Goal: Task Accomplishment & Management: Manage account settings

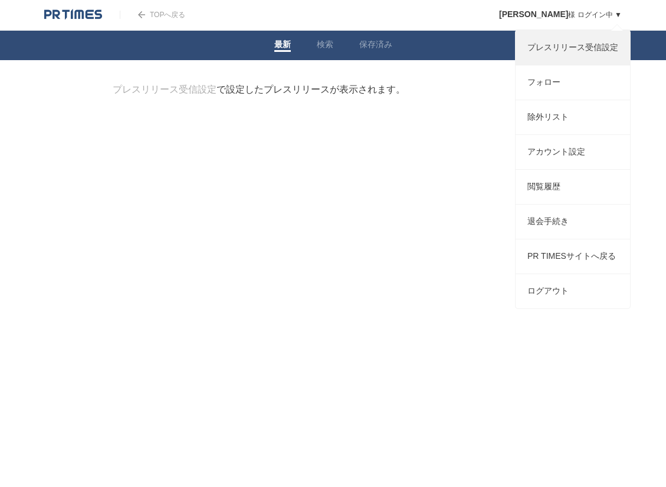
click at [573, 49] on link "プレスリリース受信設定" at bounding box center [573, 48] width 114 height 34
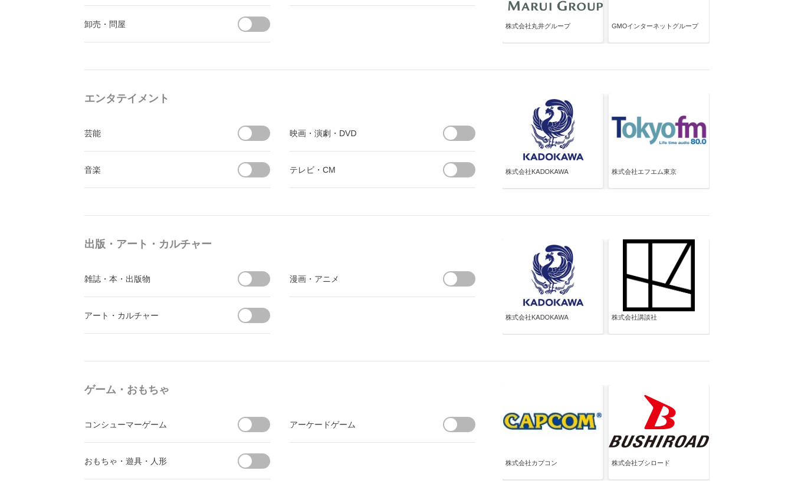
scroll to position [864, 0]
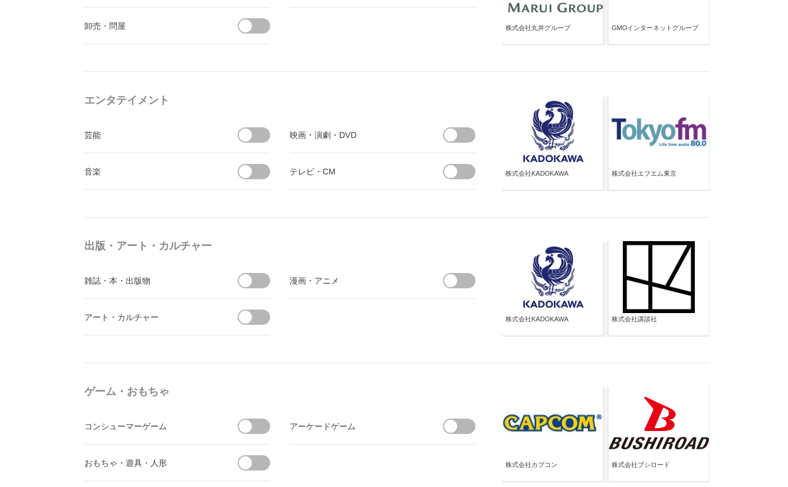
click at [454, 277] on span at bounding box center [450, 280] width 13 height 13
click at [0, 0] on input "checkbox" at bounding box center [0, 0] width 0 height 0
click at [247, 283] on span at bounding box center [245, 280] width 13 height 13
click at [0, 0] on input "checkbox" at bounding box center [0, 0] width 0 height 0
click at [251, 317] on span at bounding box center [245, 317] width 13 height 13
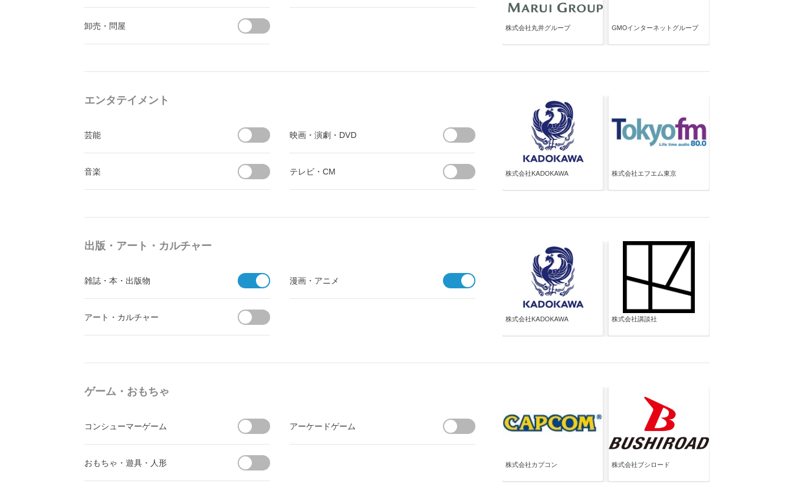
click at [0, 0] on input "checkbox" at bounding box center [0, 0] width 0 height 0
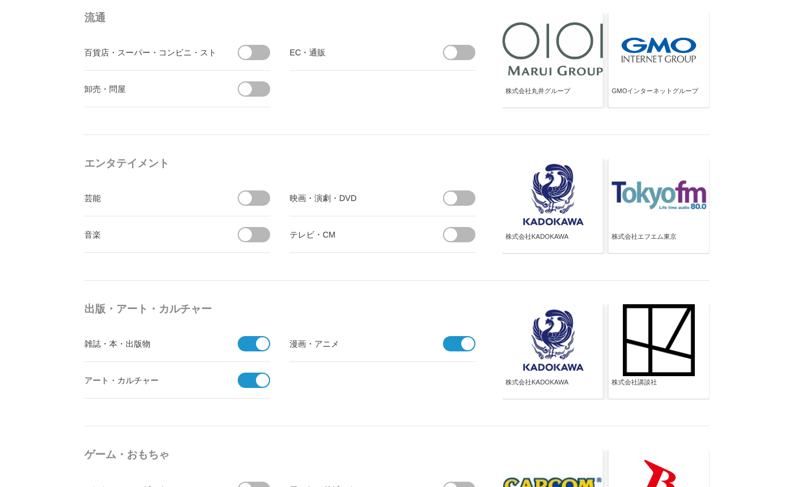
scroll to position [794, 0]
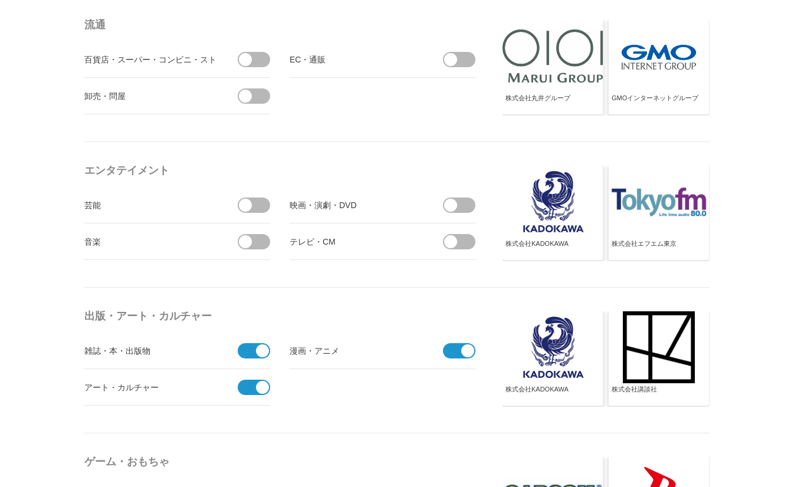
click at [450, 205] on span at bounding box center [450, 205] width 13 height 13
click at [0, 0] on input "checkbox" at bounding box center [0, 0] width 0 height 0
click at [457, 202] on span at bounding box center [455, 205] width 25 height 15
click at [0, 0] on input "受信しない" at bounding box center [0, 0] width 0 height 0
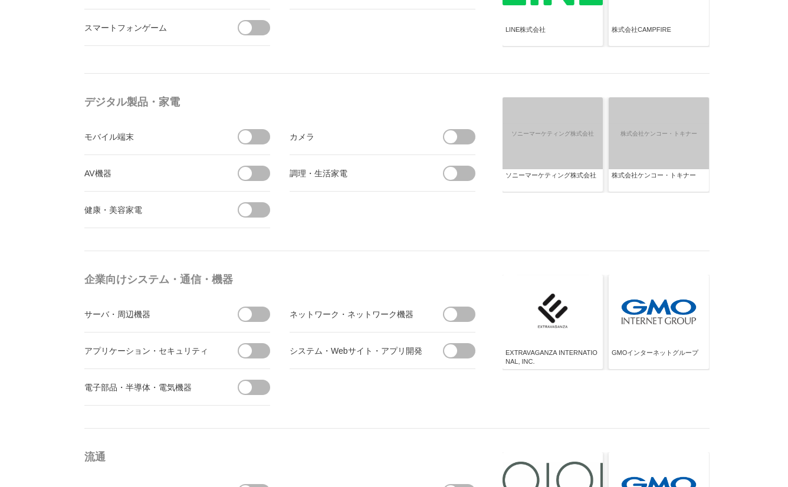
scroll to position [0, 0]
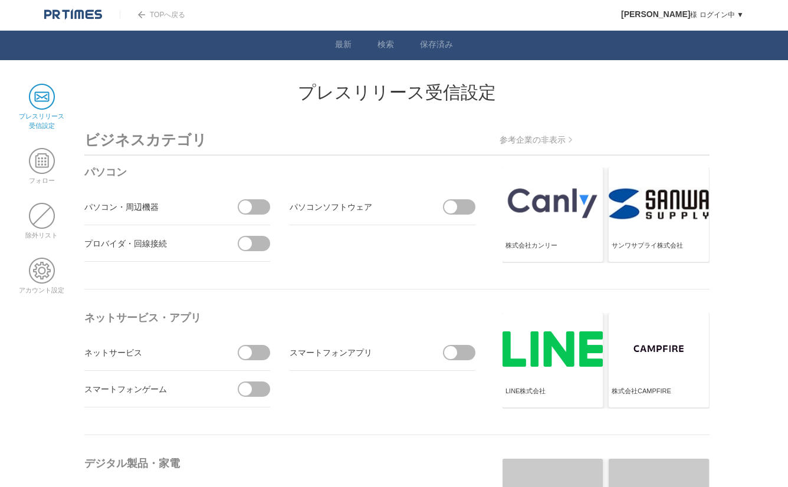
click at [79, 14] on img at bounding box center [73, 15] width 58 height 12
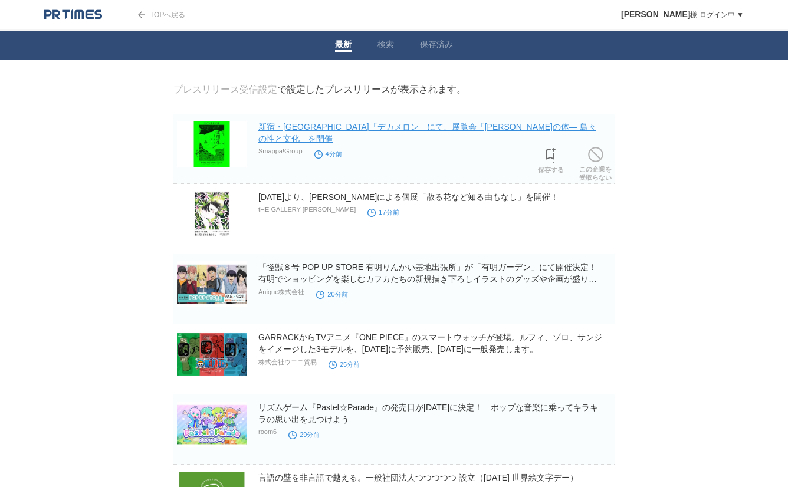
click at [455, 130] on link "新宿・歌舞伎町「デカメロン」にて、展覧会「波間の体― 島々の性と文化」を開催" at bounding box center [427, 132] width 338 height 21
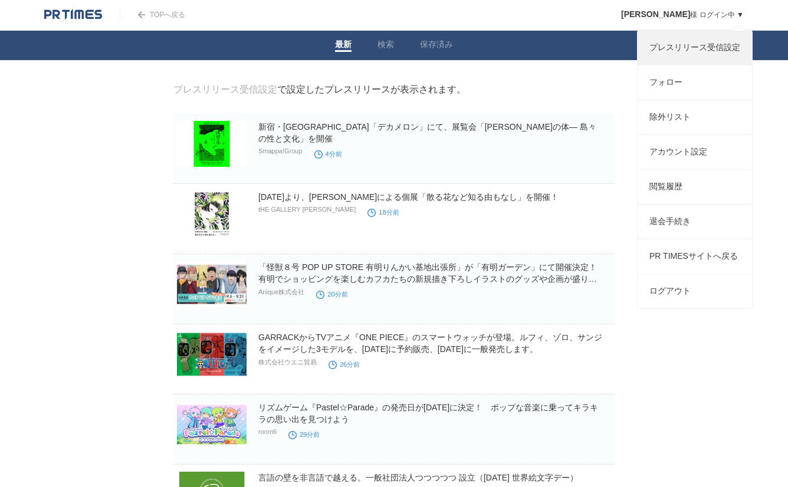
click at [698, 53] on link "プレスリリース受信設定" at bounding box center [695, 48] width 114 height 34
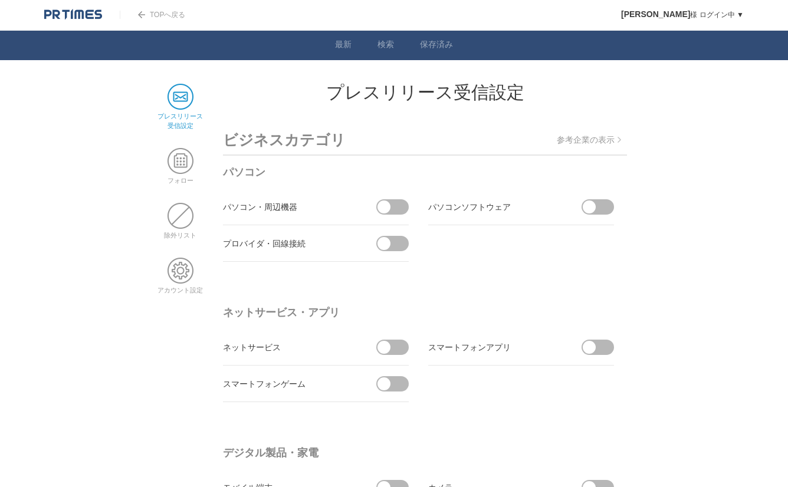
click at [58, 13] on img at bounding box center [73, 15] width 58 height 12
